Goal: Navigation & Orientation: Find specific page/section

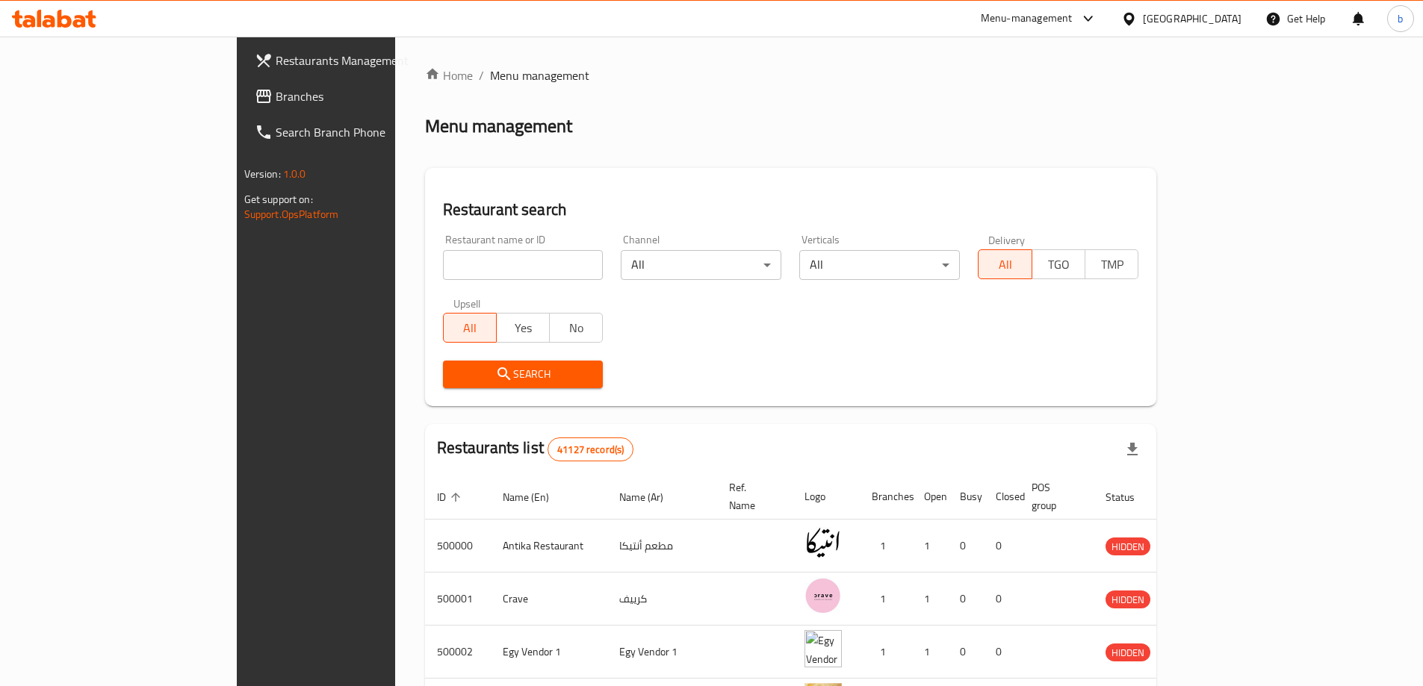
click at [1222, 25] on div "Egypt" at bounding box center [1192, 18] width 99 height 16
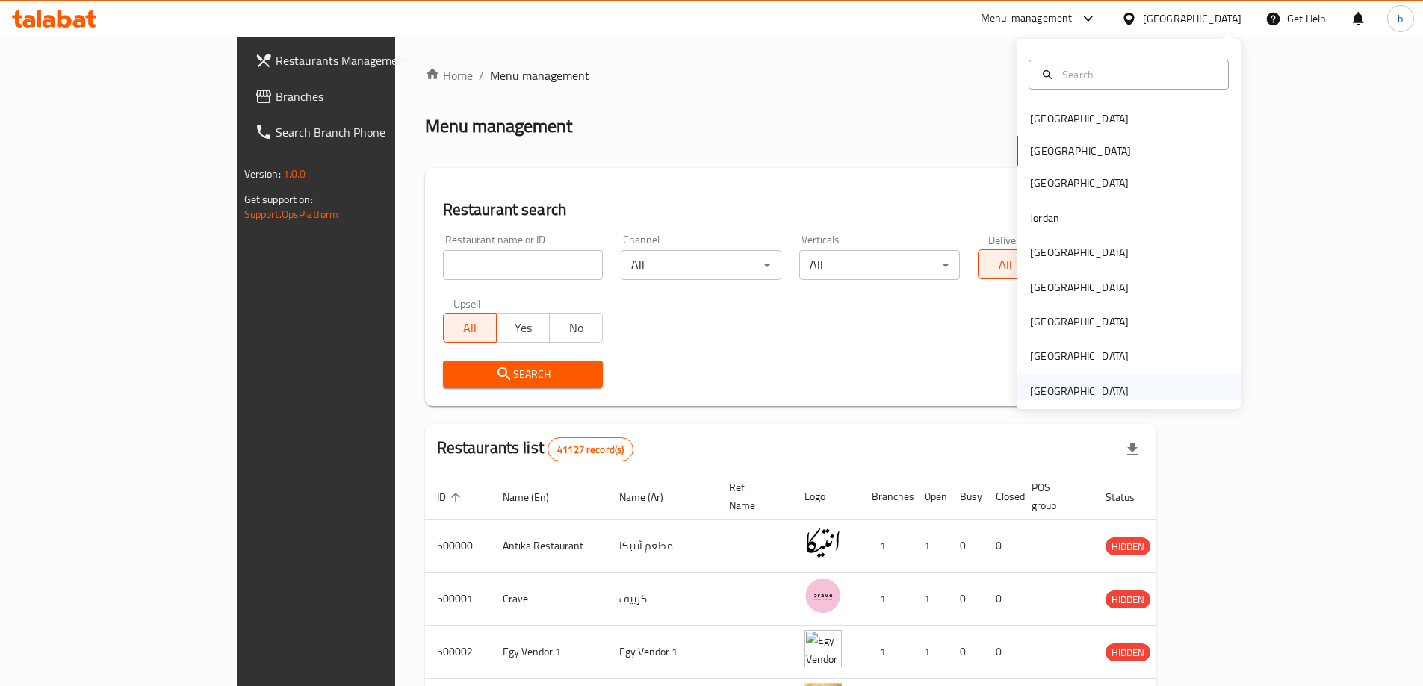
click at [1093, 397] on div "[GEOGRAPHIC_DATA]" at bounding box center [1079, 391] width 99 height 16
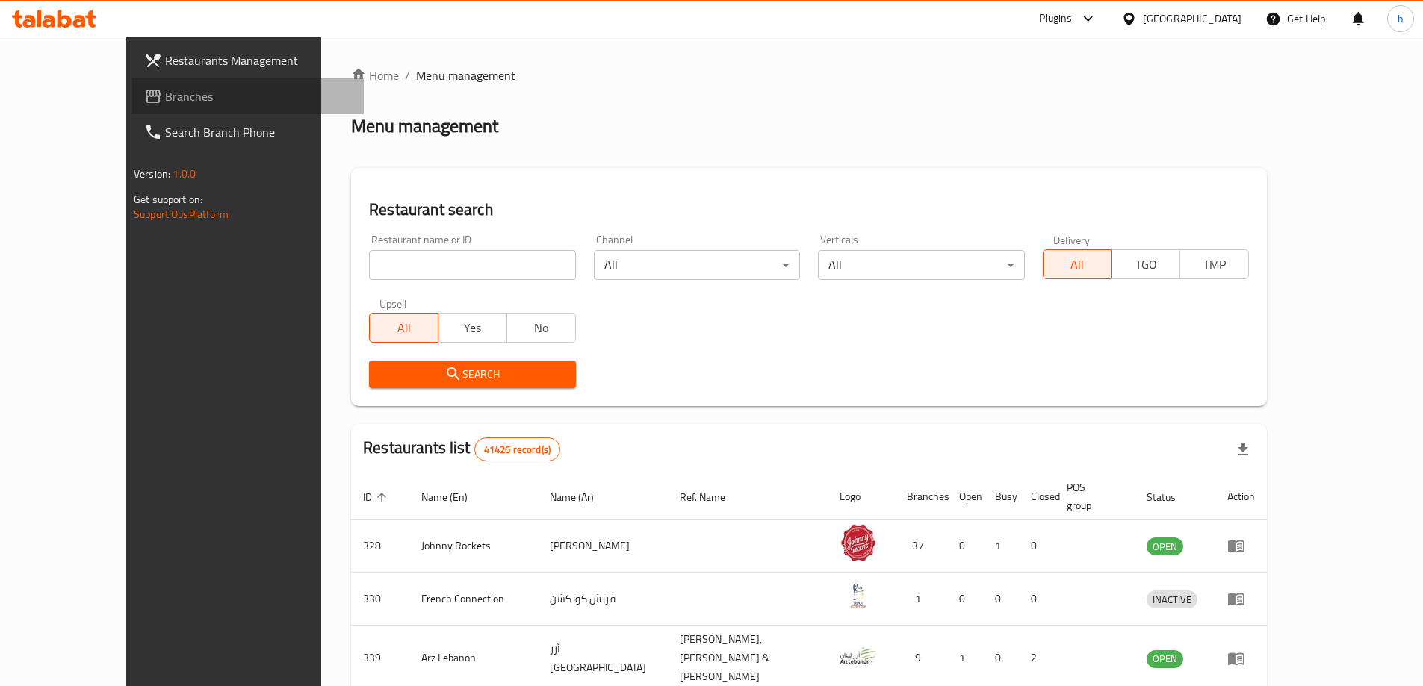
click at [165, 94] on span "Branches" at bounding box center [258, 96] width 187 height 18
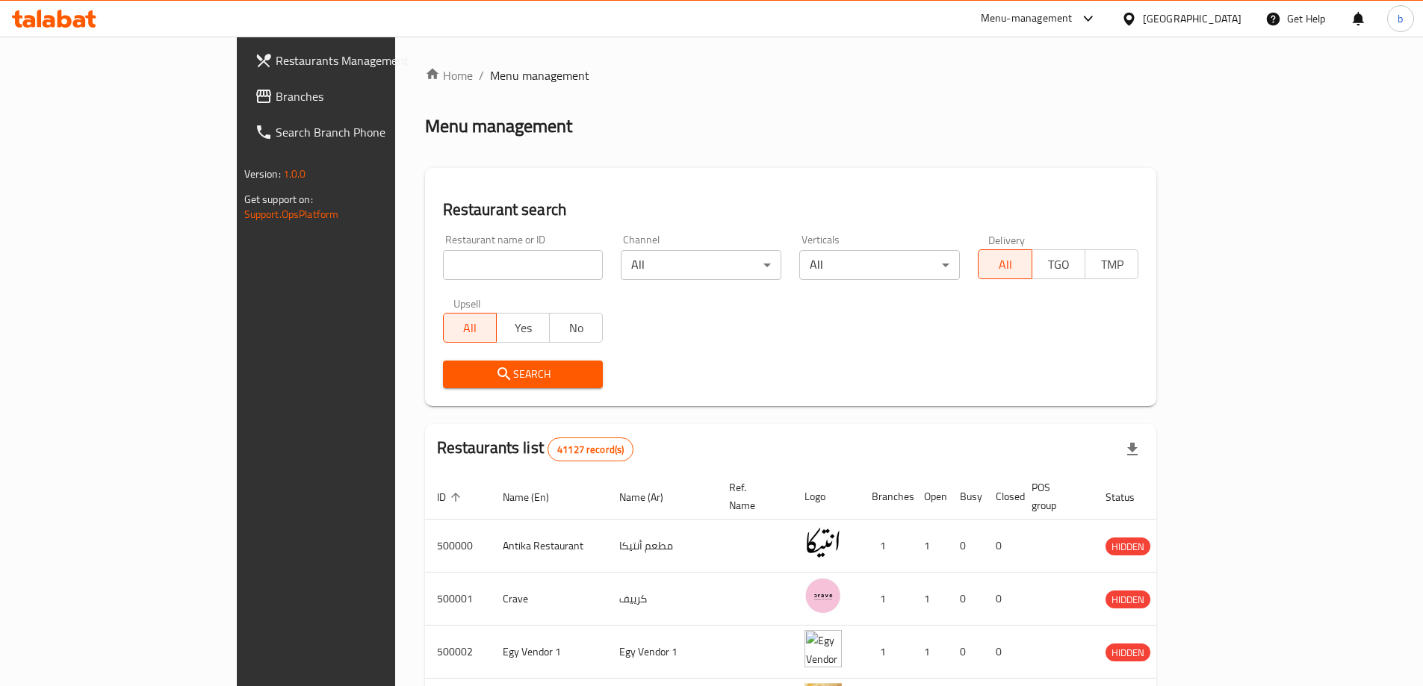
click at [1221, 19] on div "[GEOGRAPHIC_DATA]" at bounding box center [1192, 18] width 99 height 16
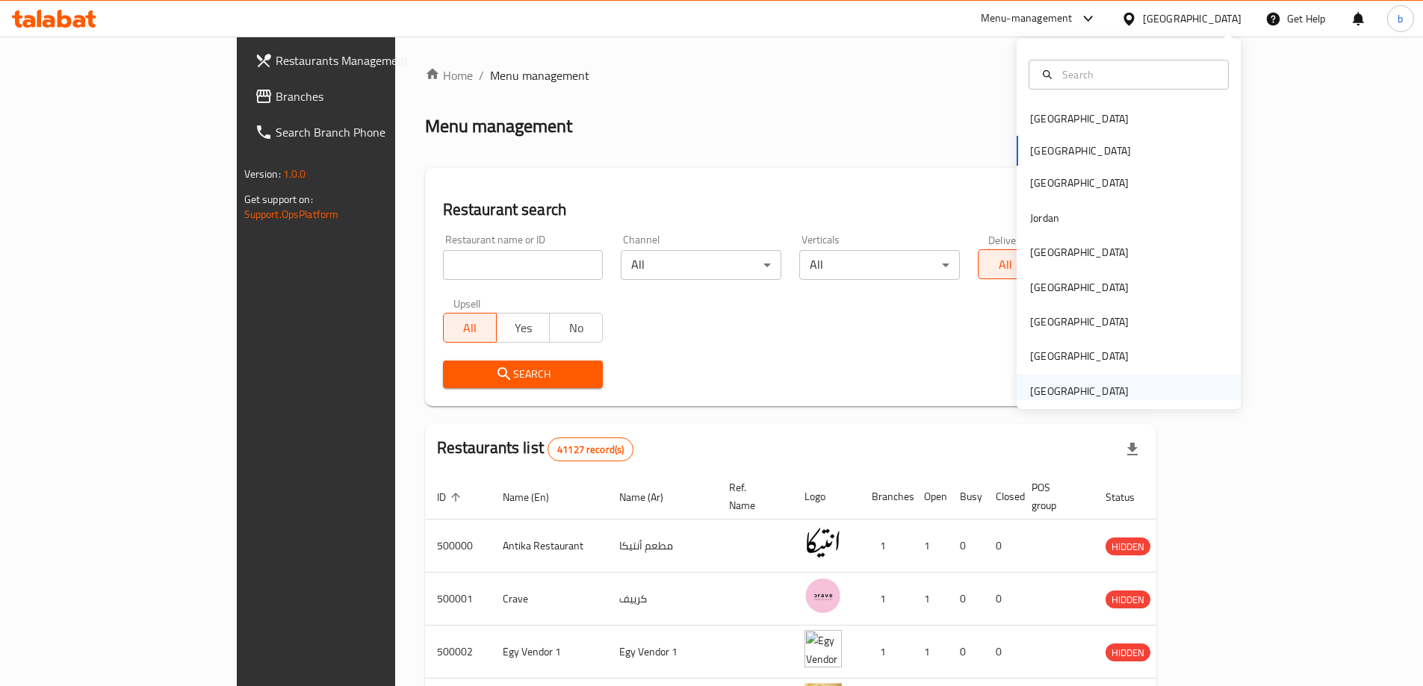
click at [1051, 391] on div "[GEOGRAPHIC_DATA]" at bounding box center [1079, 391] width 99 height 16
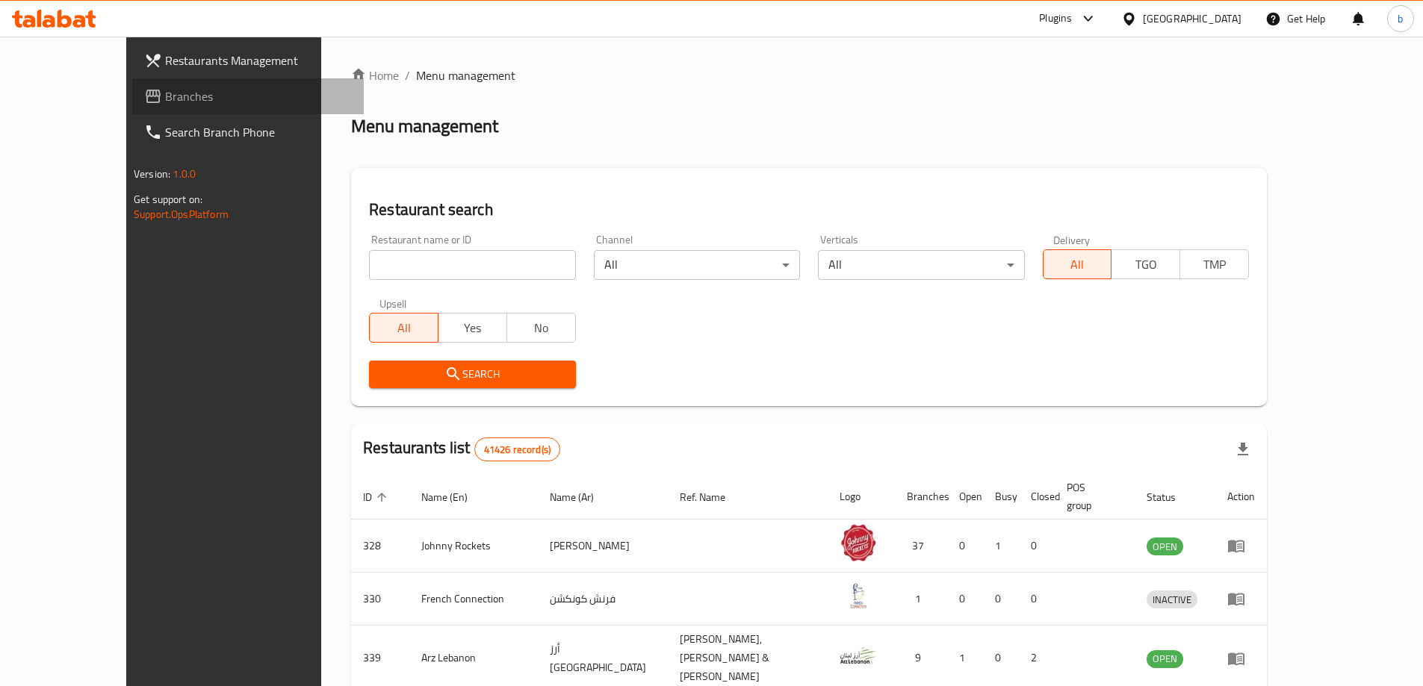
click at [165, 102] on span "Branches" at bounding box center [258, 96] width 187 height 18
click at [151, 97] on span "Branches" at bounding box center [251, 96] width 201 height 18
click at [130, 89] on span at bounding box center [140, 96] width 21 height 18
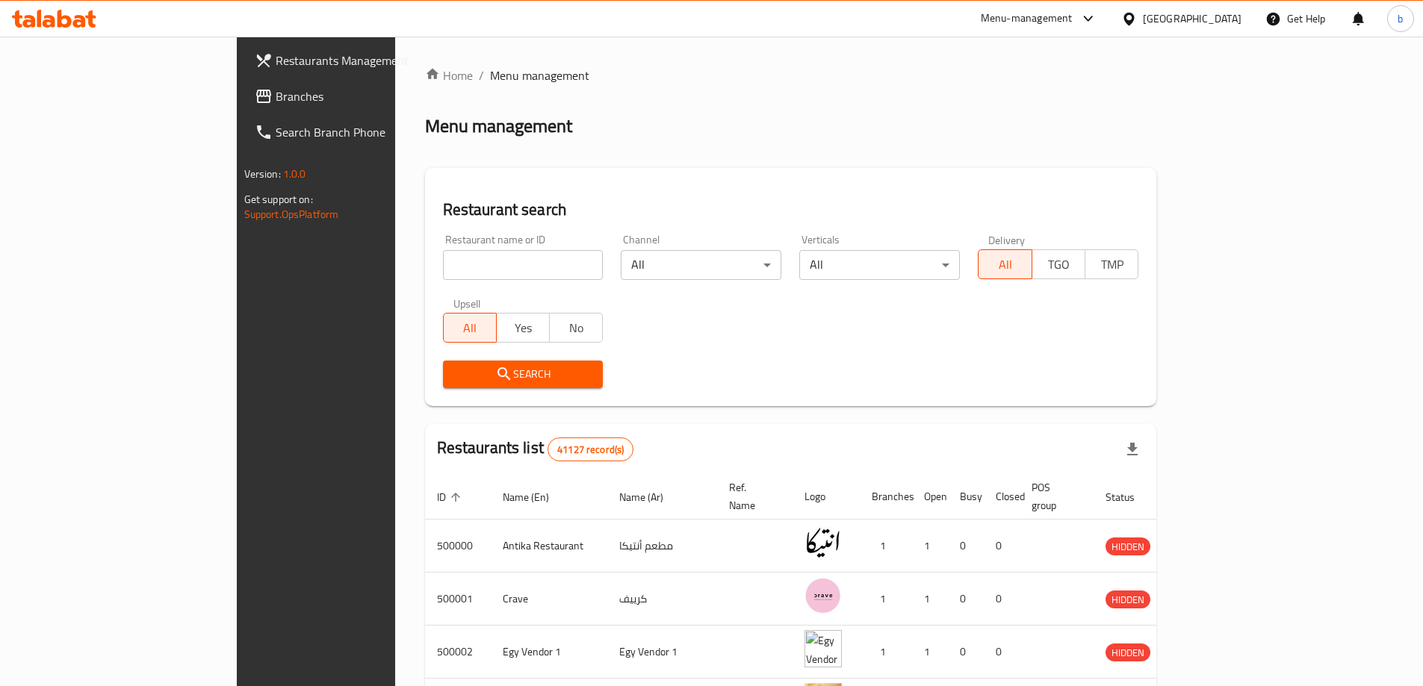
click at [1218, 20] on div "[GEOGRAPHIC_DATA]" at bounding box center [1192, 18] width 99 height 16
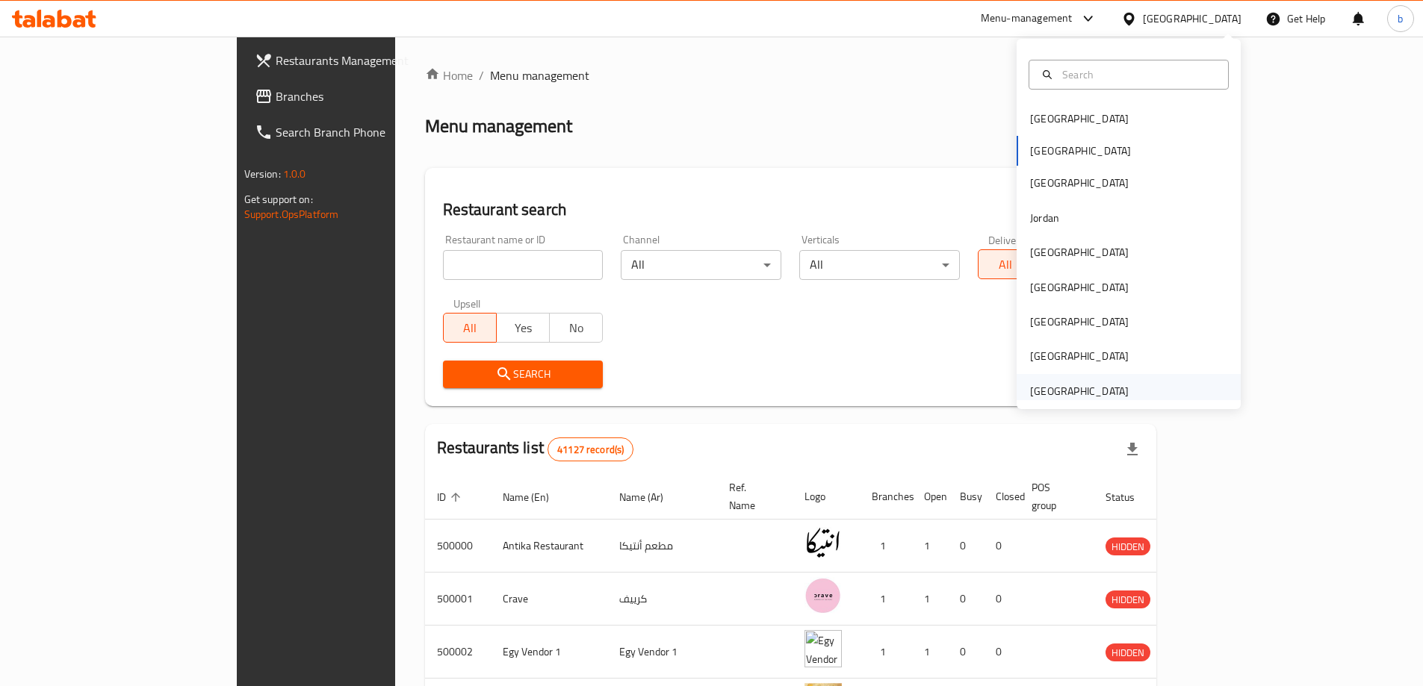
click at [1101, 396] on div "[GEOGRAPHIC_DATA]" at bounding box center [1079, 391] width 99 height 16
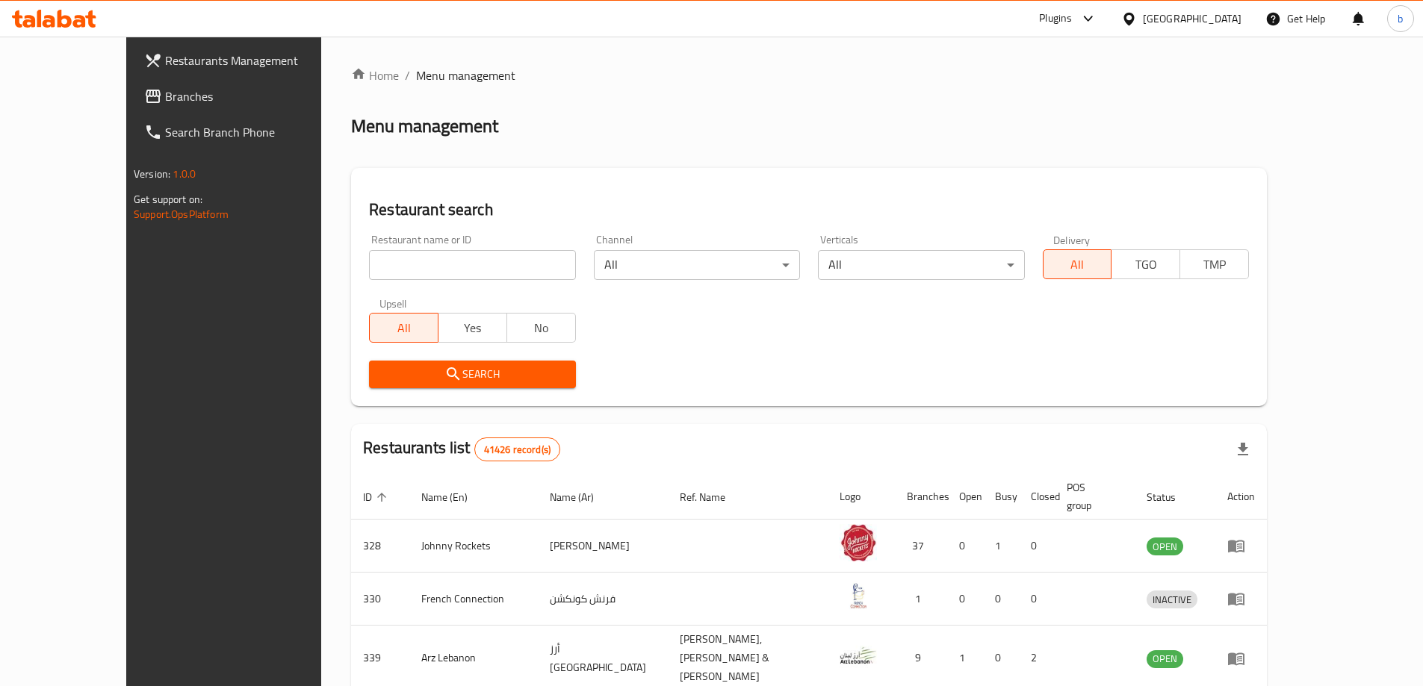
click at [165, 93] on span "Branches" at bounding box center [258, 96] width 187 height 18
